Goal: Task Accomplishment & Management: Manage account settings

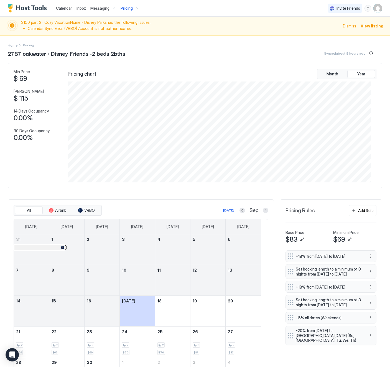
scroll to position [102, 303]
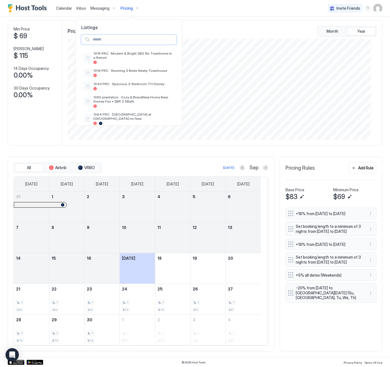
click at [109, 40] on input "Input Field" at bounding box center [133, 39] width 86 height 9
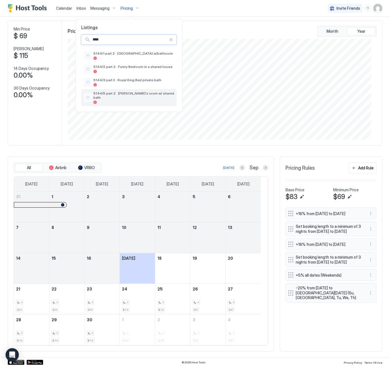
type input "****"
click at [123, 96] on div "5144/5 part 2 · [PERSON_NAME]'s room w/ shared bath" at bounding box center [134, 97] width 81 height 13
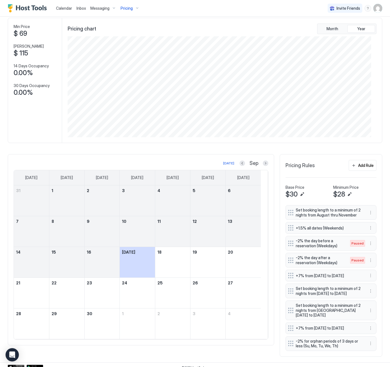
scroll to position [45, 0]
click at [126, 7] on span "Pricing" at bounding box center [127, 8] width 12 height 5
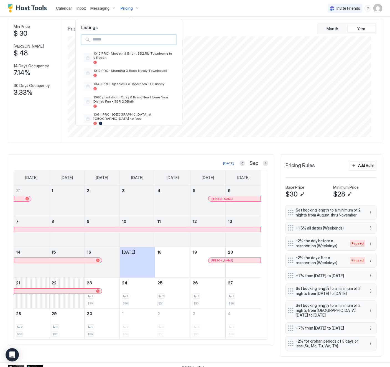
click at [122, 43] on input "Input Field" at bounding box center [133, 39] width 86 height 9
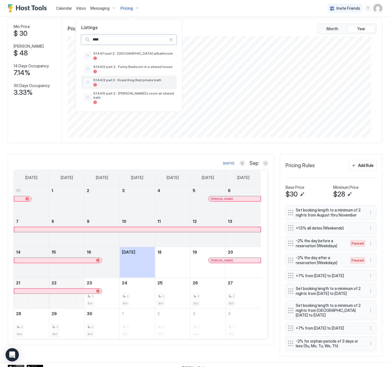
type input "****"
click at [125, 82] on div "5144/3 part II · Royal King Bed private bath" at bounding box center [134, 82] width 81 height 9
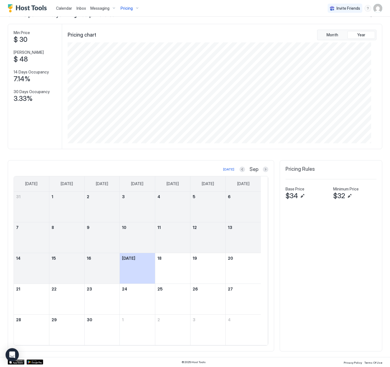
scroll to position [45, 0]
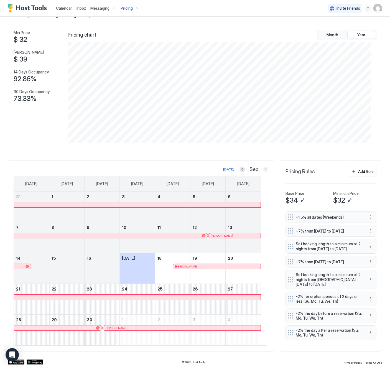
click at [263, 167] on button "Next month" at bounding box center [266, 170] width 6 height 6
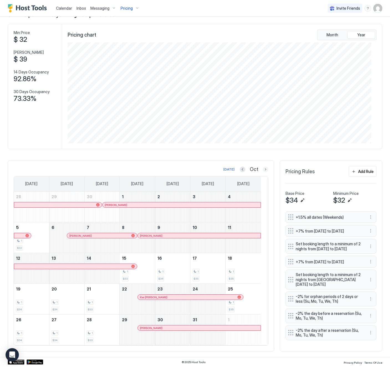
click at [263, 167] on button "Next month" at bounding box center [266, 170] width 6 height 6
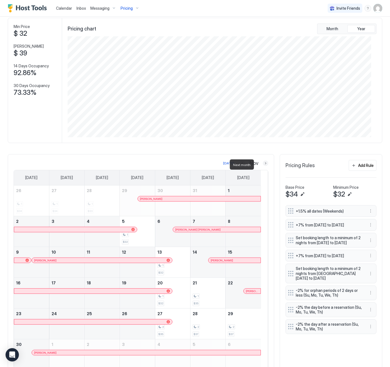
click at [263, 165] on button "Next month" at bounding box center [266, 164] width 6 height 6
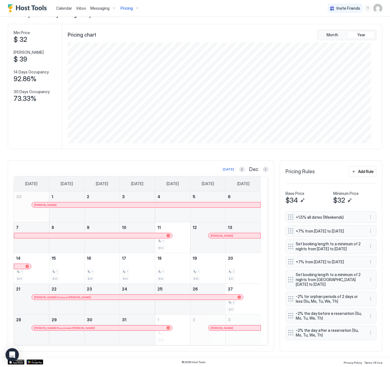
scroll to position [48, 0]
